Goal: Entertainment & Leisure: Browse casually

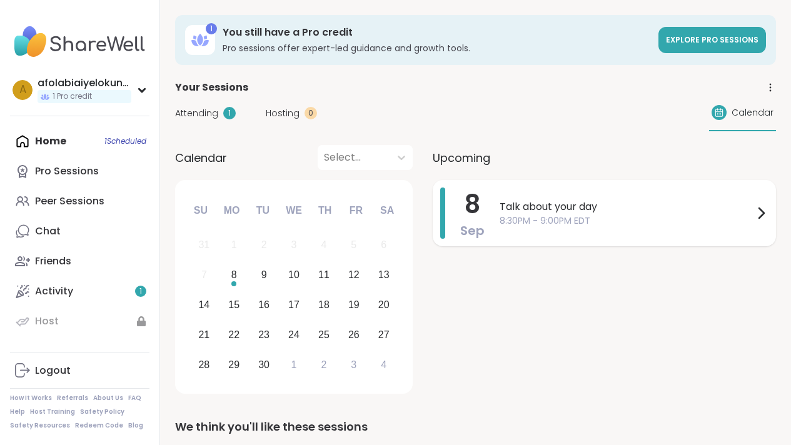
click at [527, 213] on span "Talk about your day" at bounding box center [627, 206] width 254 height 15
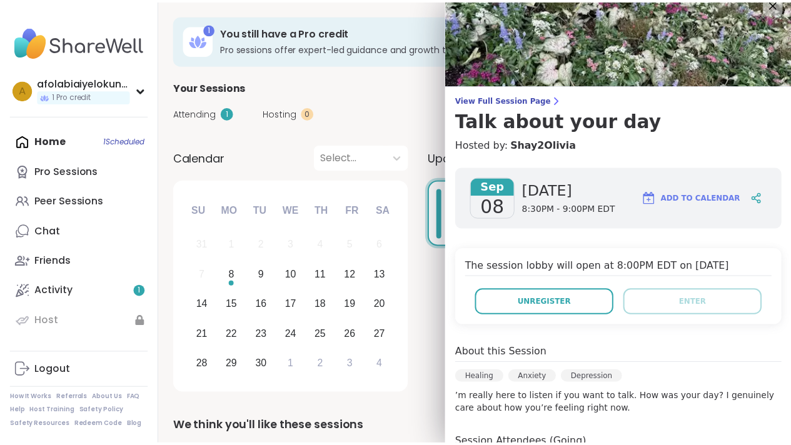
scroll to position [14, 0]
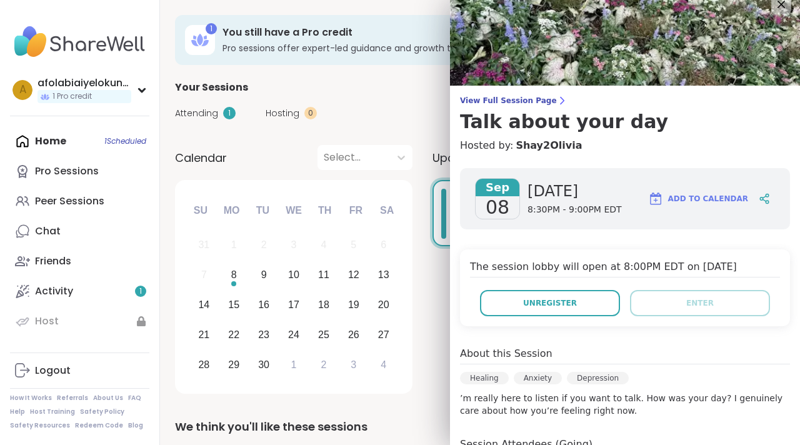
click at [424, 106] on div "Attending 1 Hosting 0 Calendar" at bounding box center [480, 113] width 610 height 36
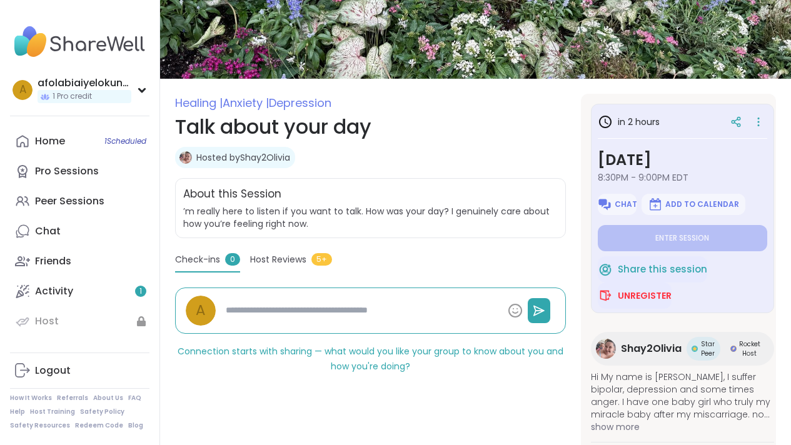
scroll to position [83, 0]
